Goal: Navigation & Orientation: Find specific page/section

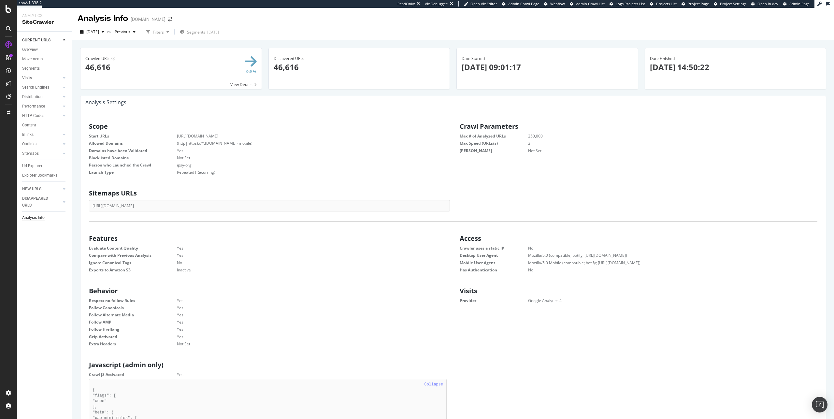
scroll to position [99, 353]
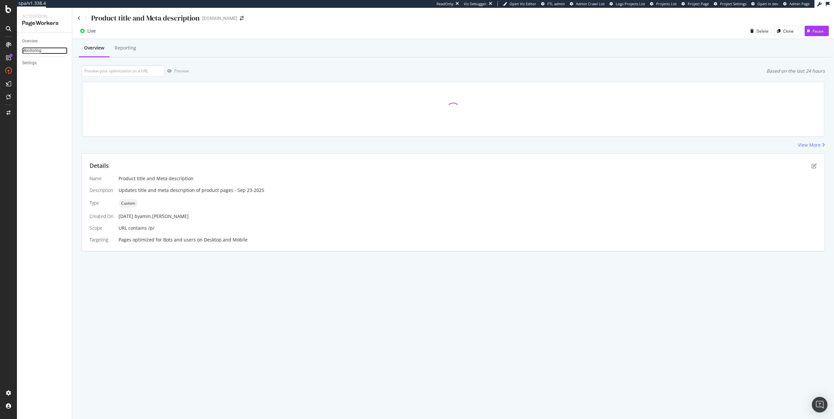
click at [34, 48] on div "Monitoring" at bounding box center [31, 50] width 19 height 7
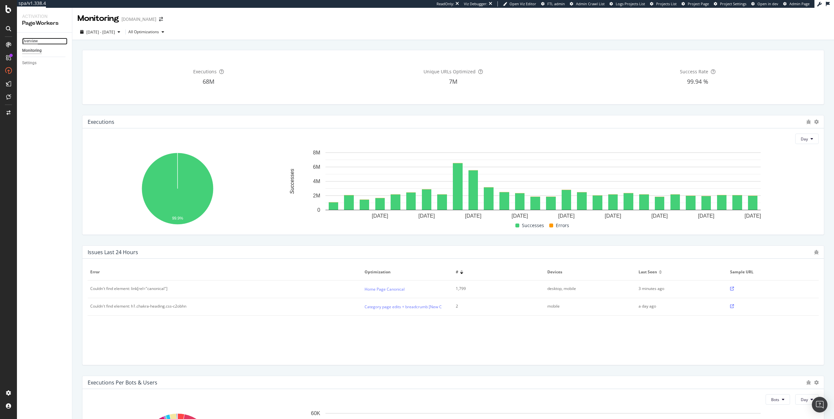
click at [32, 41] on div "Overview" at bounding box center [30, 41] width 16 height 7
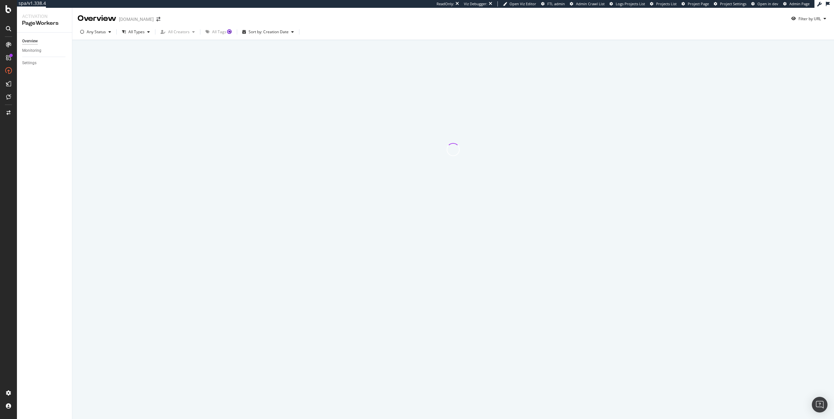
drag, startPoint x: 127, startPoint y: 120, endPoint x: 130, endPoint y: 121, distance: 3.9
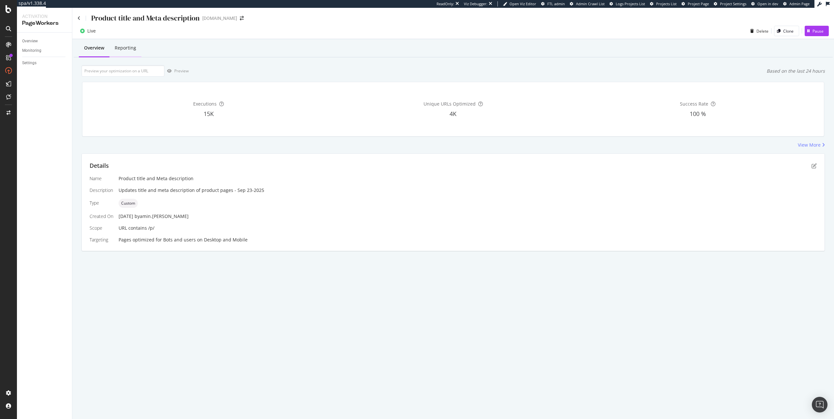
click at [123, 50] on div "Reporting" at bounding box center [126, 48] width 22 height 7
